Goal: Information Seeking & Learning: Learn about a topic

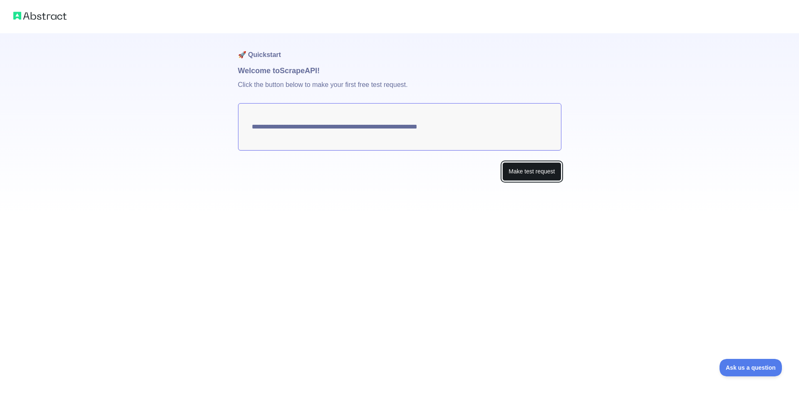
click at [532, 176] on button "Make test request" at bounding box center [531, 171] width 59 height 19
drag, startPoint x: 494, startPoint y: 136, endPoint x: 379, endPoint y: 129, distance: 115.0
click at [379, 129] on textarea "**********" at bounding box center [399, 126] width 323 height 47
drag, startPoint x: 476, startPoint y: 129, endPoint x: 260, endPoint y: 124, distance: 216.0
click at [260, 124] on textarea "**********" at bounding box center [399, 126] width 323 height 47
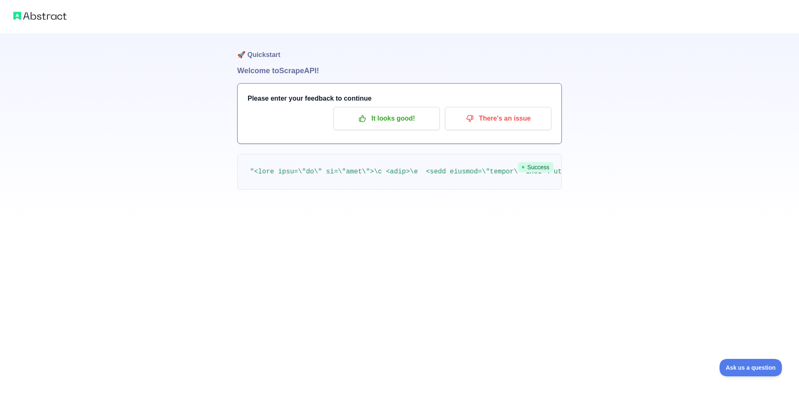
click at [266, 127] on div "It looks good! There's an issue" at bounding box center [400, 118] width 304 height 23
drag, startPoint x: 446, startPoint y: 188, endPoint x: 449, endPoint y: 192, distance: 5.0
click at [447, 188] on pre at bounding box center [399, 172] width 325 height 36
click at [417, 118] on p "It looks good!" at bounding box center [387, 119] width 94 height 14
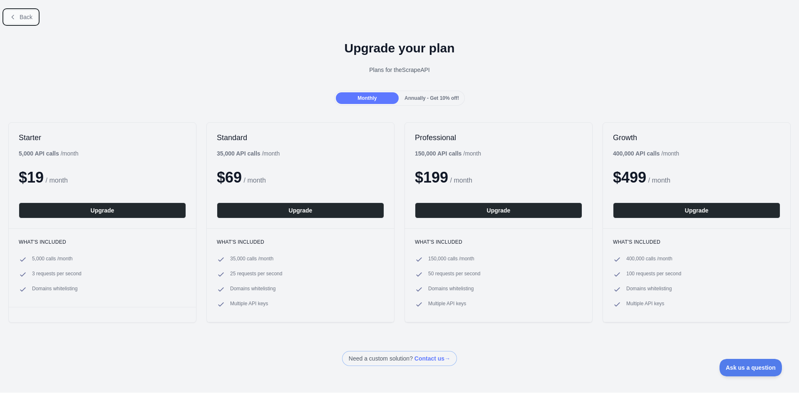
click at [25, 19] on span "Back" at bounding box center [26, 17] width 13 height 7
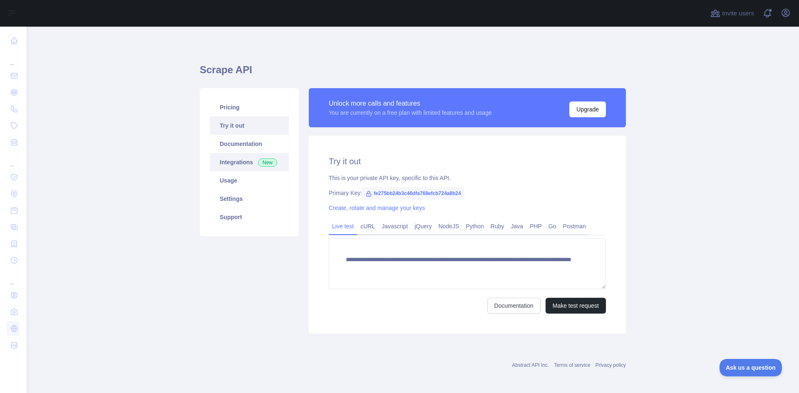
click at [239, 165] on link "Integrations New" at bounding box center [249, 162] width 79 height 18
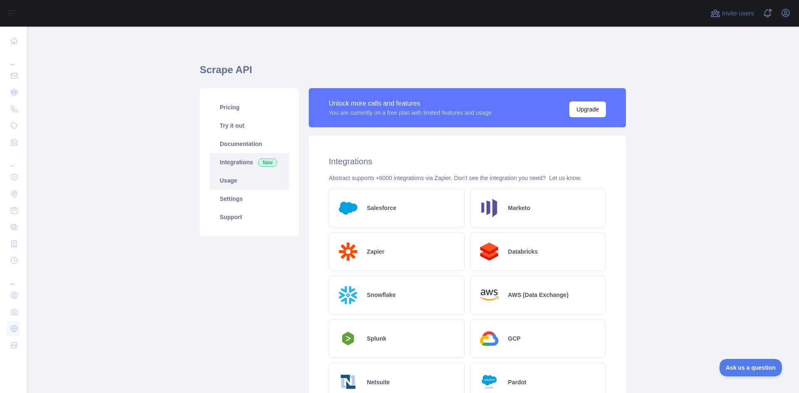
click at [249, 187] on link "Usage" at bounding box center [249, 180] width 79 height 18
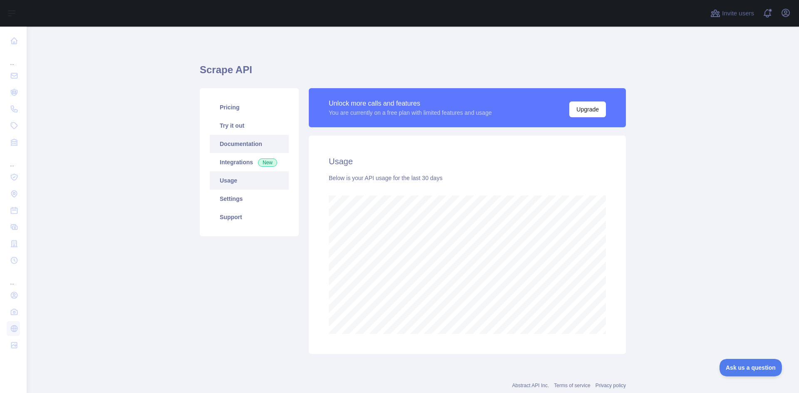
scroll to position [367, 766]
click at [253, 148] on link "Documentation" at bounding box center [249, 144] width 79 height 18
click at [235, 111] on link "Pricing" at bounding box center [249, 107] width 79 height 18
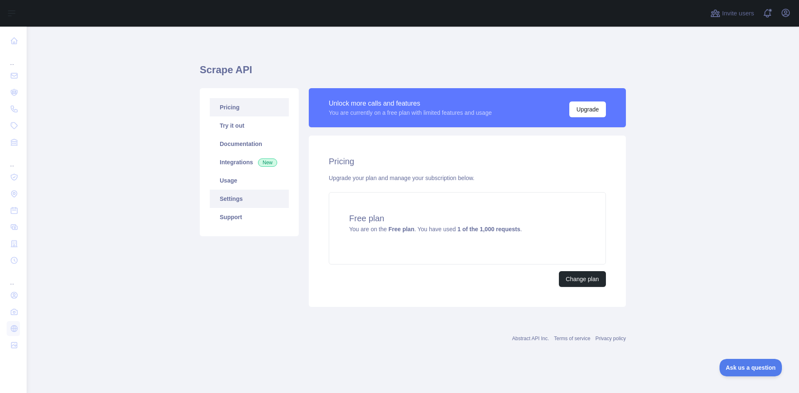
click at [231, 198] on link "Settings" at bounding box center [249, 199] width 79 height 18
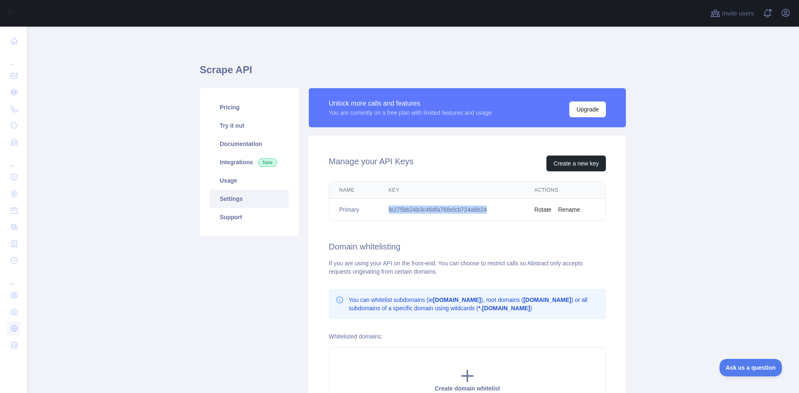
drag, startPoint x: 515, startPoint y: 211, endPoint x: 377, endPoint y: 213, distance: 137.7
click at [379, 213] on td "fe275bb24b3c46dfa768efcb724a8b24" at bounding box center [452, 210] width 146 height 22
copy td "fe275bb24b3c46dfa768efcb724a8b24"
